Goal: Entertainment & Leisure: Consume media (video, audio)

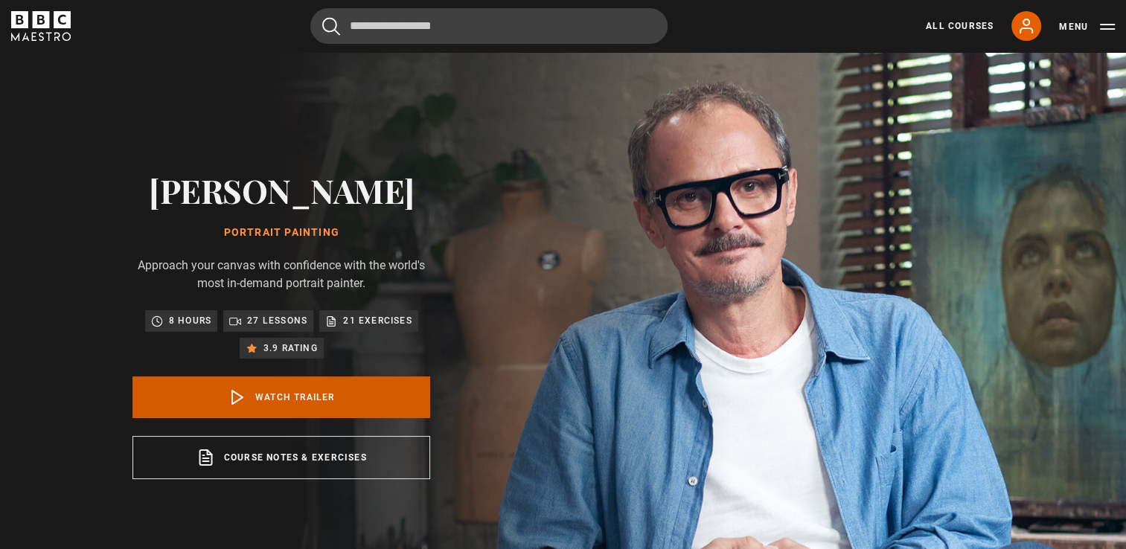
click at [295, 390] on link "Watch Trailer" at bounding box center [281, 398] width 298 height 42
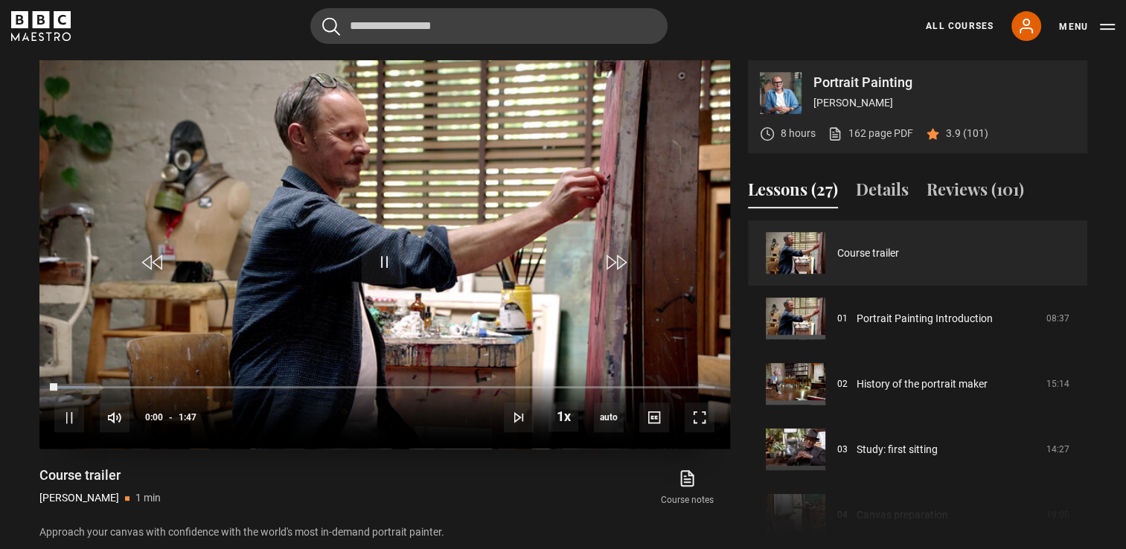
scroll to position [598, 0]
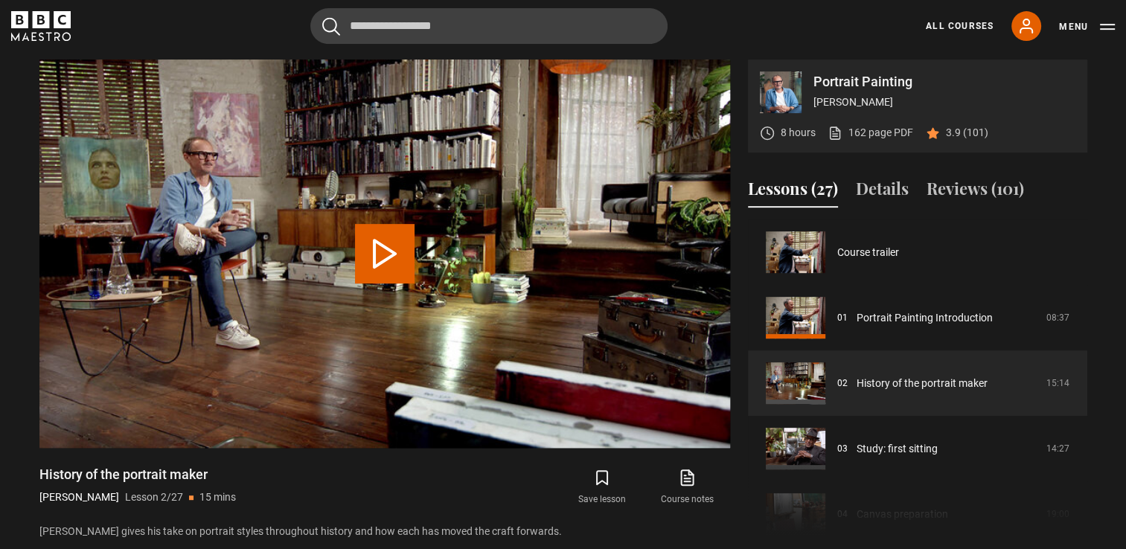
scroll to position [65, 0]
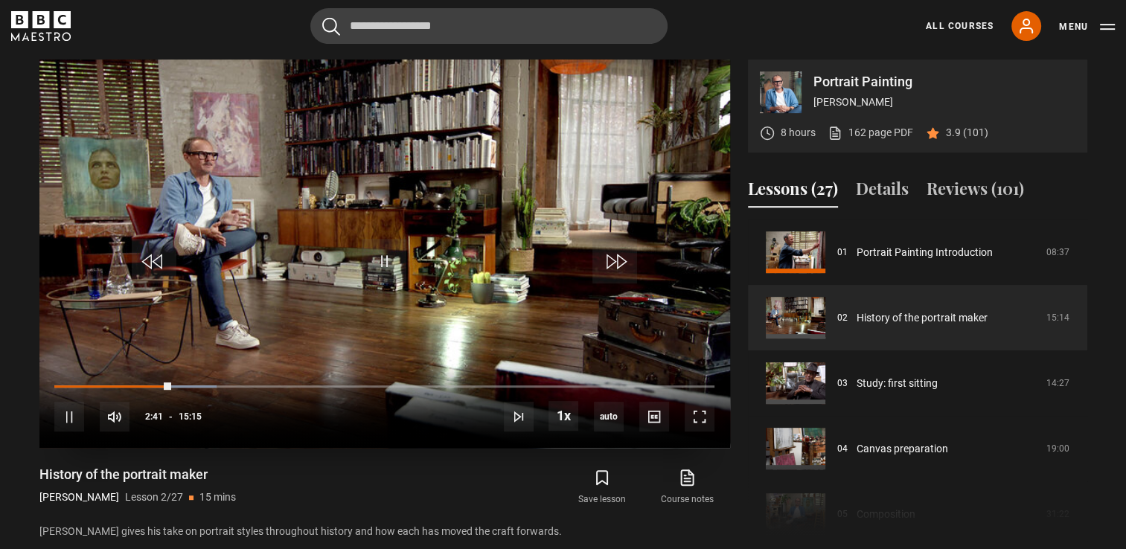
click at [400, 225] on video "Video Player" at bounding box center [384, 254] width 691 height 388
